Goal: Entertainment & Leisure: Consume media (video, audio)

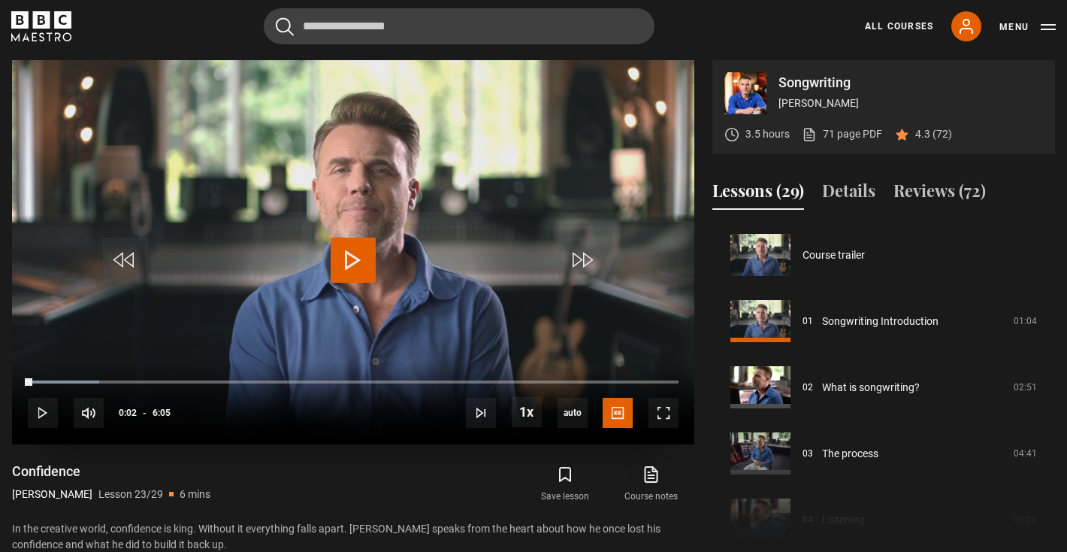
click at [346, 286] on video "Video Player" at bounding box center [353, 252] width 682 height 384
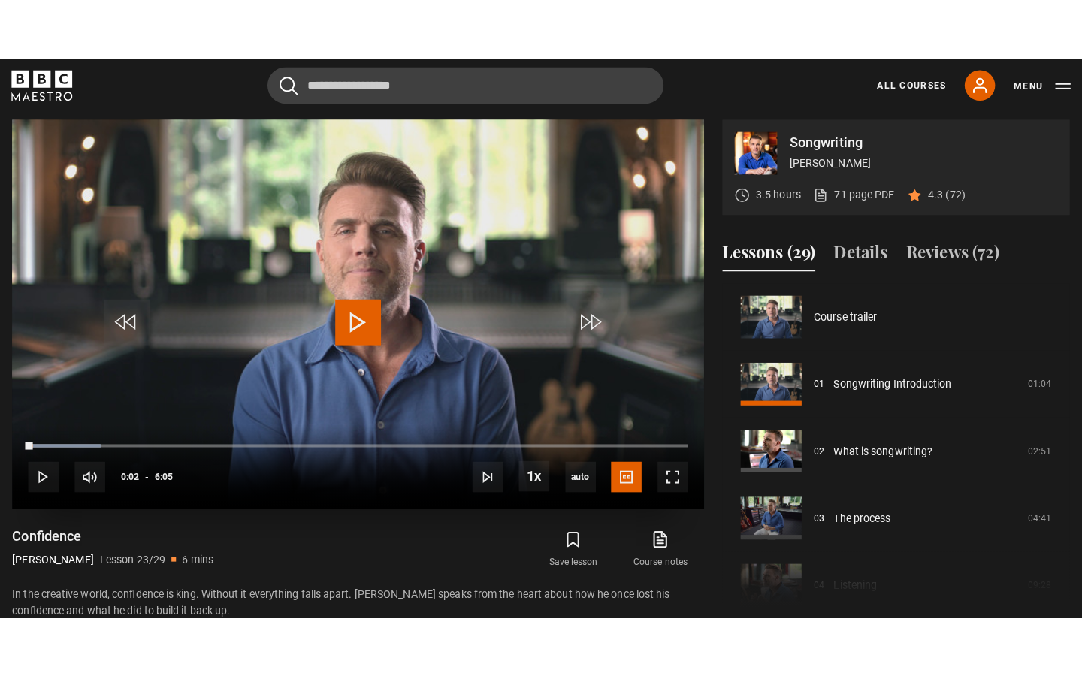
scroll to position [1493, 0]
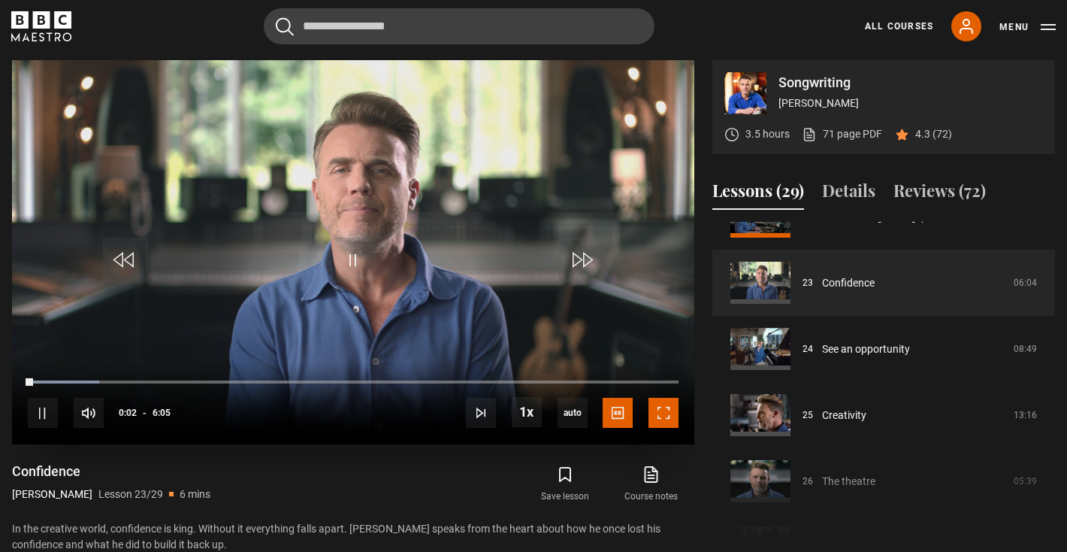
click at [658, 419] on span "Video Player" at bounding box center [664, 413] width 30 height 30
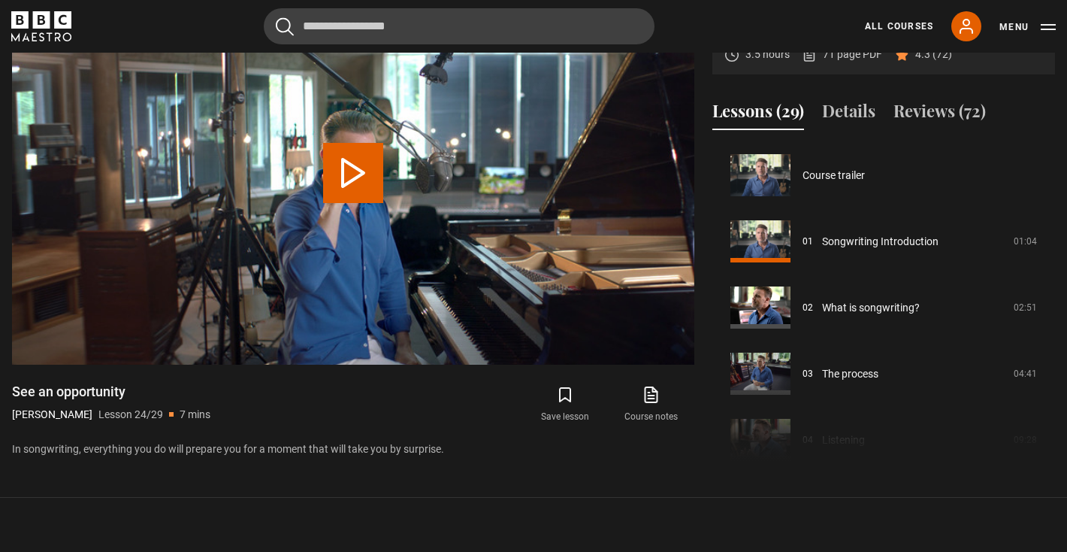
scroll to position [1521, 0]
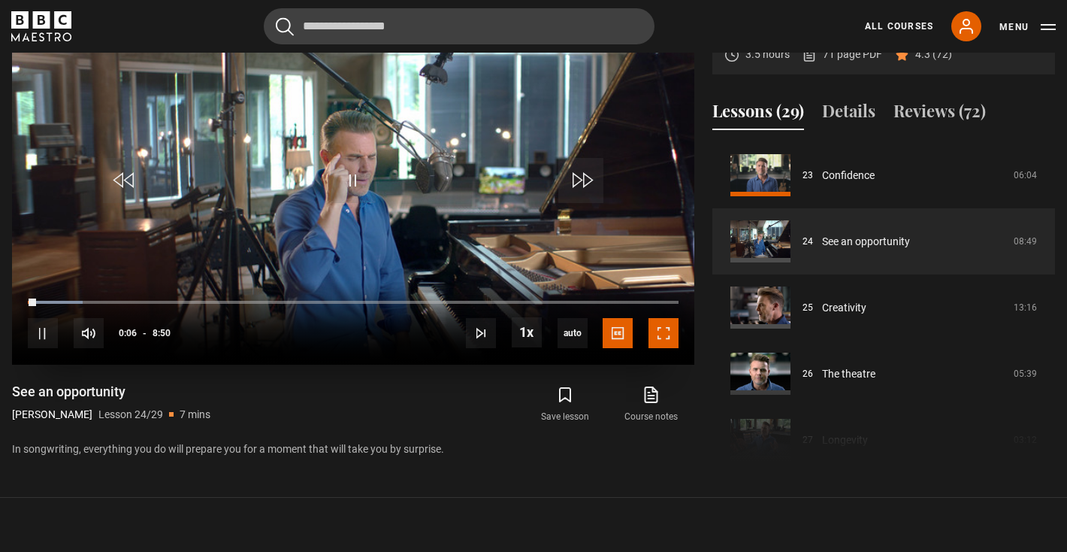
click at [662, 327] on span "Video Player" at bounding box center [664, 333] width 30 height 30
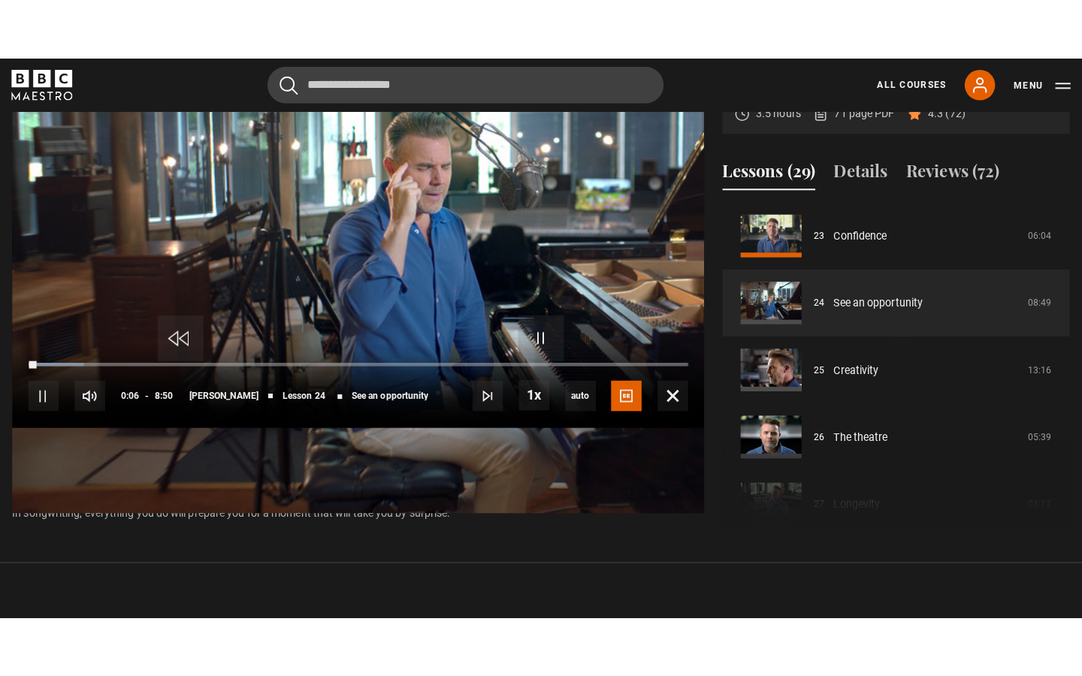
scroll to position [664, 0]
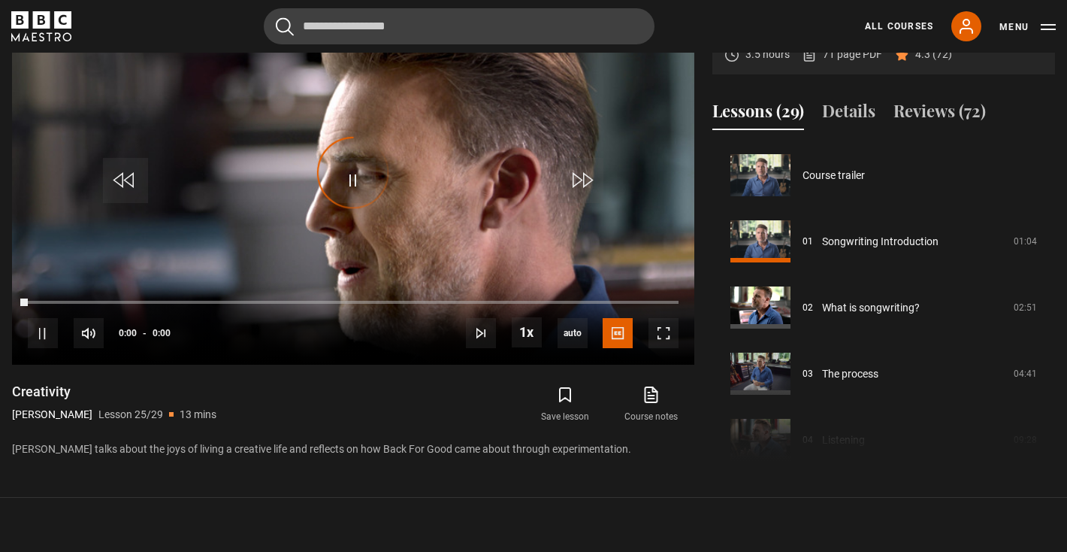
scroll to position [1587, 0]
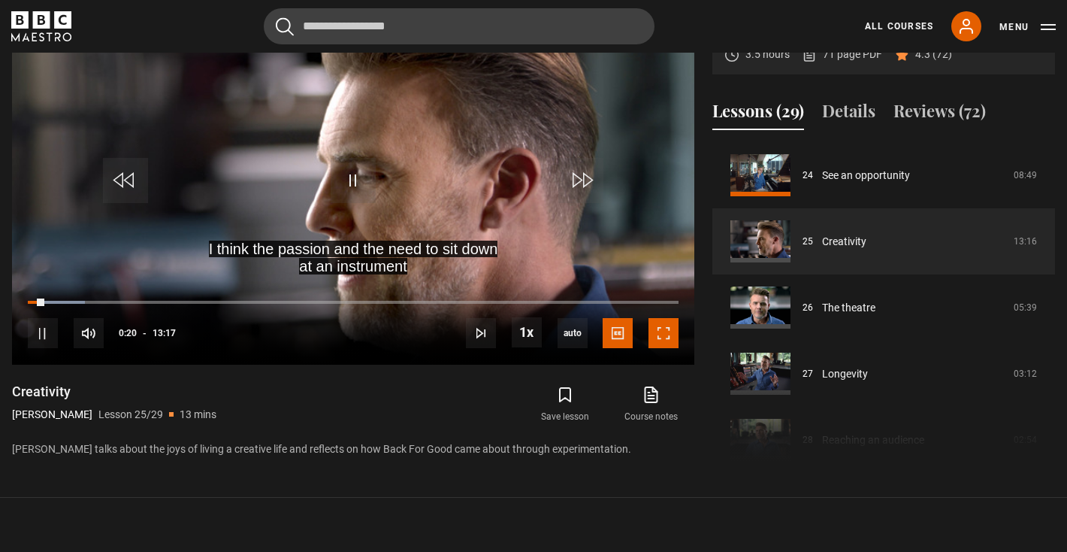
click at [662, 327] on span "Video Player" at bounding box center [664, 333] width 30 height 30
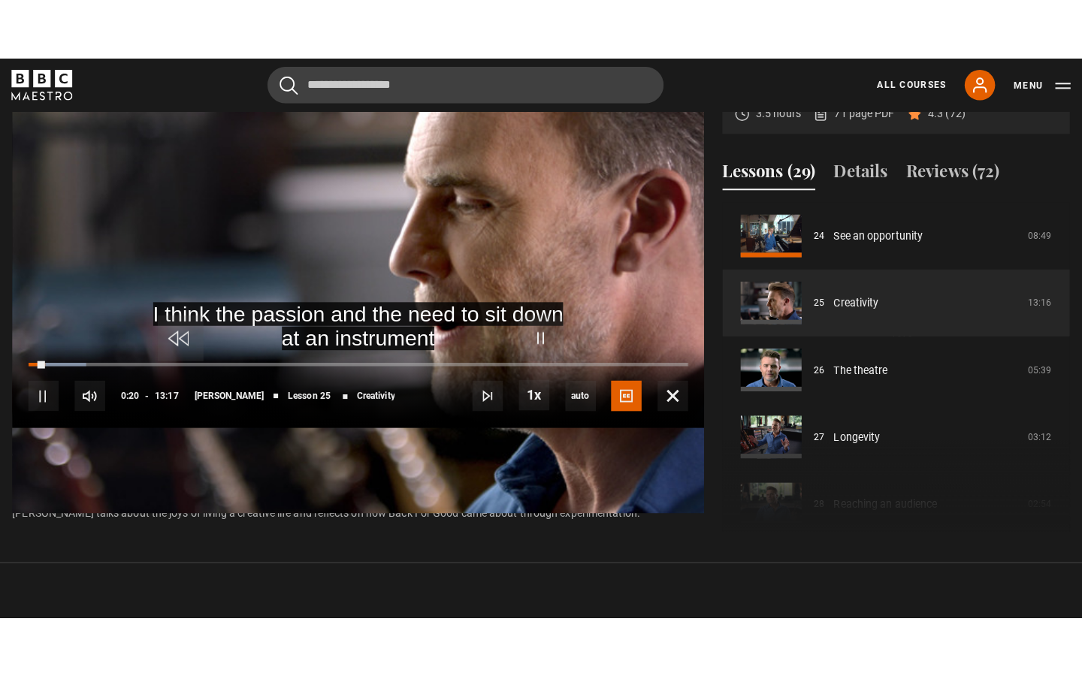
scroll to position [664, 0]
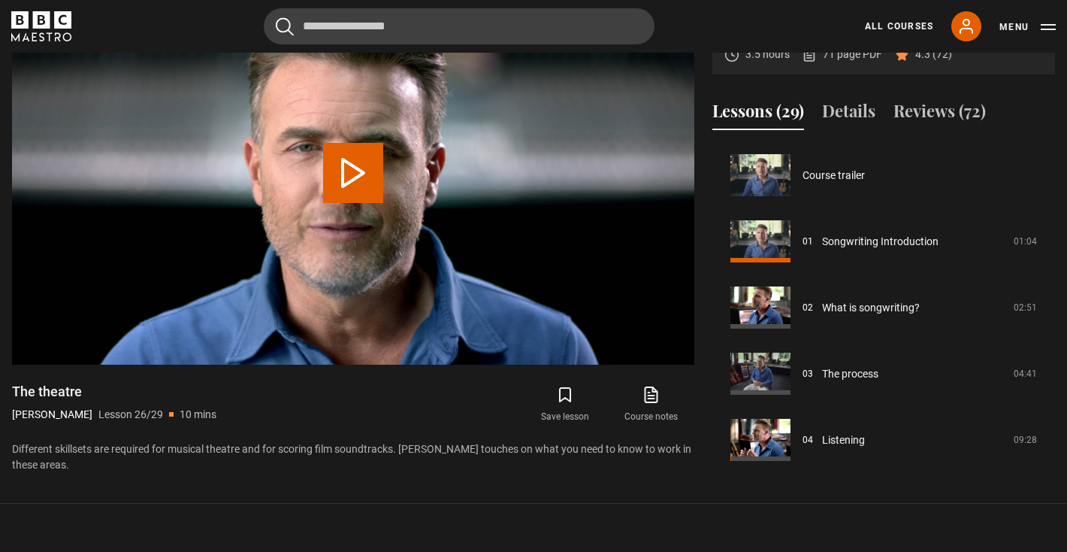
scroll to position [1654, 0]
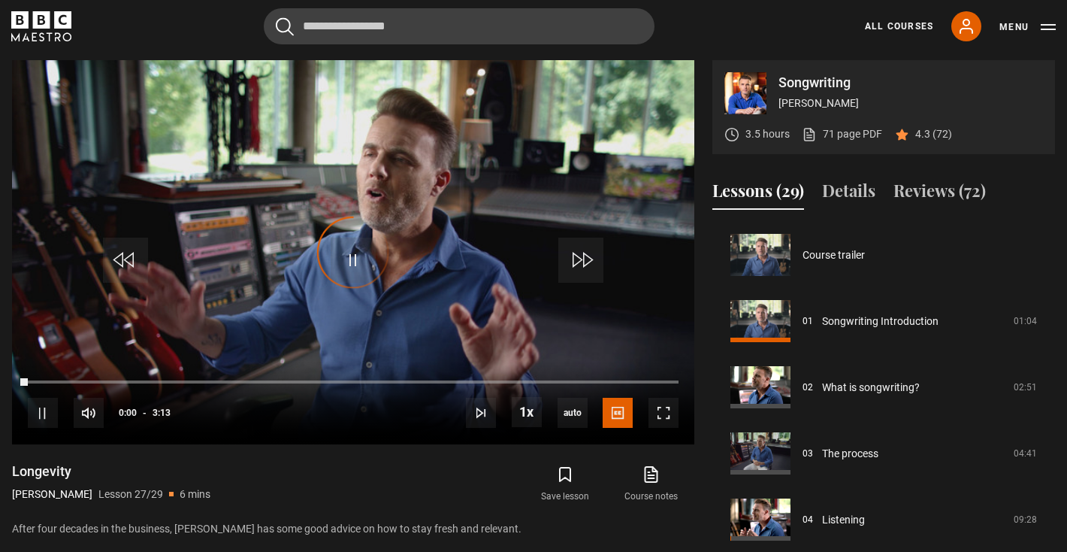
scroll to position [1660, 0]
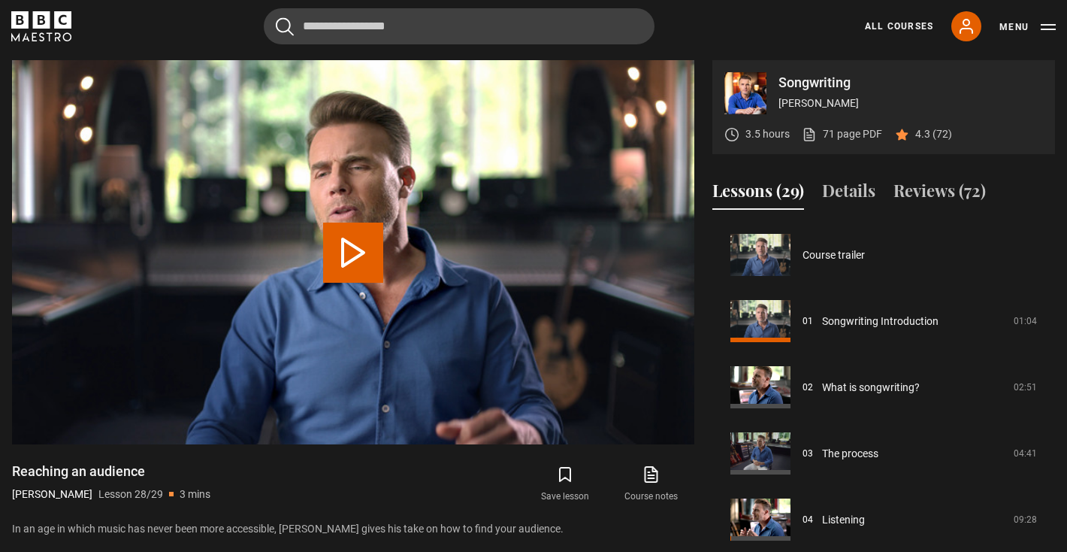
scroll to position [1660, 0]
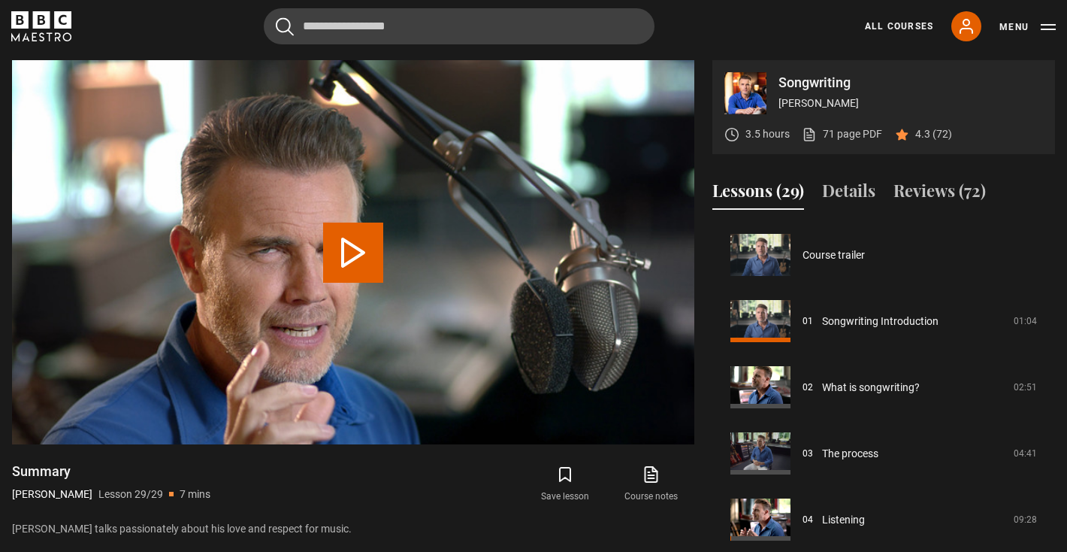
scroll to position [1660, 0]
